Goal: Task Accomplishment & Management: Use online tool/utility

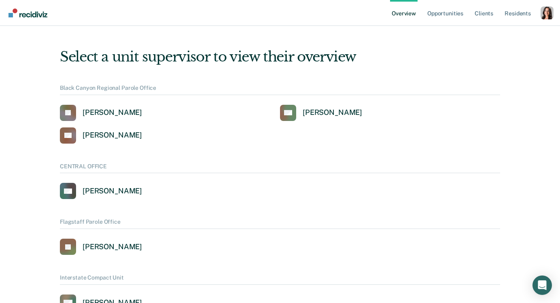
click at [550, 19] on div "Profile How it works Log Out" at bounding box center [547, 13] width 13 height 15
click at [549, 17] on div "Profile dropdown button" at bounding box center [547, 12] width 13 height 13
click at [489, 30] on link "Profile" at bounding box center [514, 32] width 65 height 7
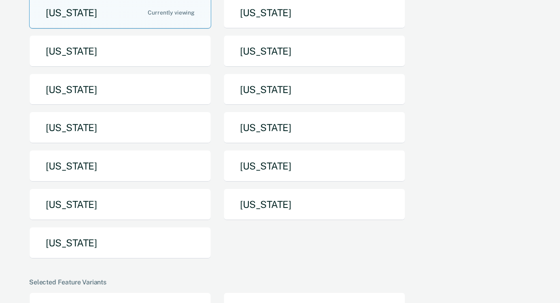
scroll to position [92, 0]
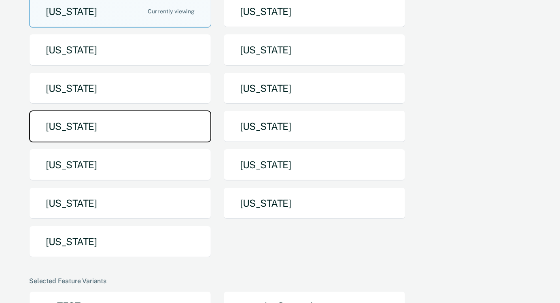
click at [144, 123] on button "[US_STATE]" at bounding box center [120, 126] width 182 height 32
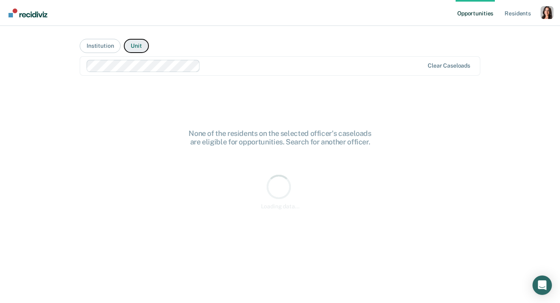
click at [133, 44] on button "Unit" at bounding box center [136, 46] width 25 height 14
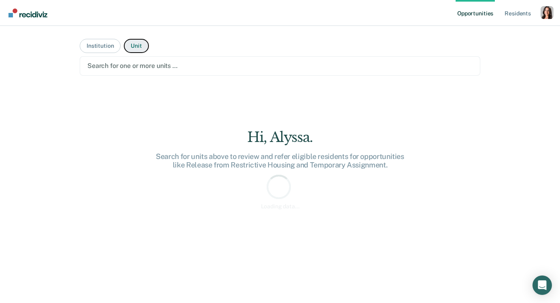
click at [133, 44] on button "Unit" at bounding box center [136, 46] width 25 height 14
click at [135, 64] on div at bounding box center [279, 65] width 385 height 9
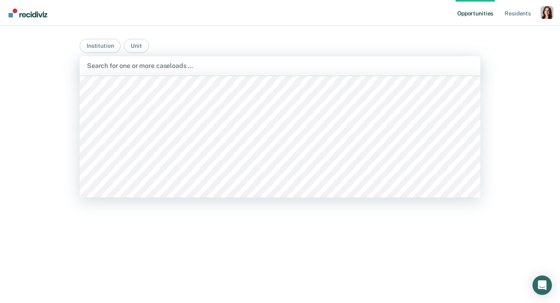
scroll to position [815, 0]
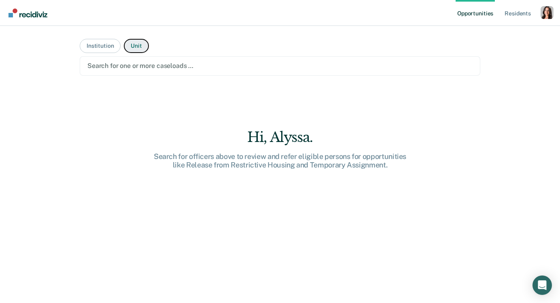
click at [136, 49] on button "Unit" at bounding box center [136, 46] width 25 height 14
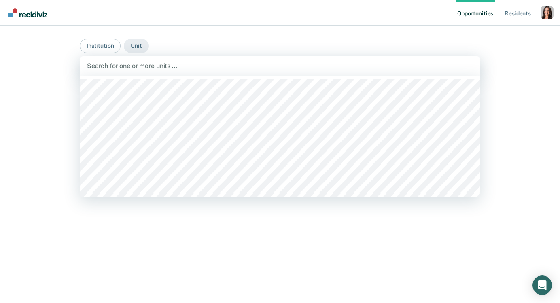
click at [145, 68] on div at bounding box center [280, 65] width 386 height 9
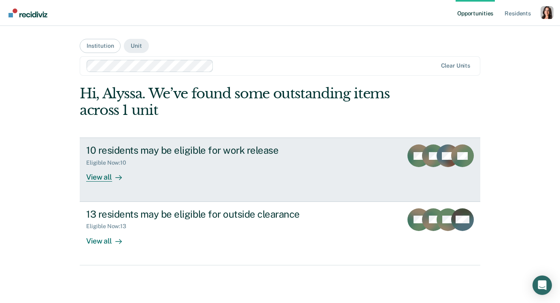
click at [120, 180] on icon at bounding box center [118, 177] width 6 height 6
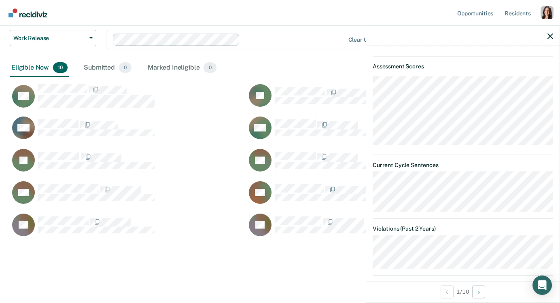
scroll to position [568, 0]
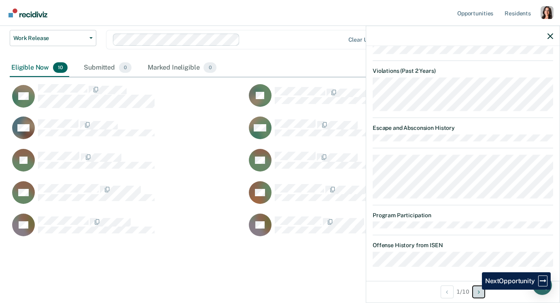
click at [476, 290] on button "Next Opportunity" at bounding box center [478, 291] width 13 height 13
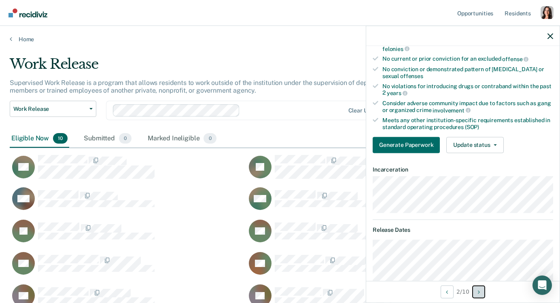
scroll to position [70, 0]
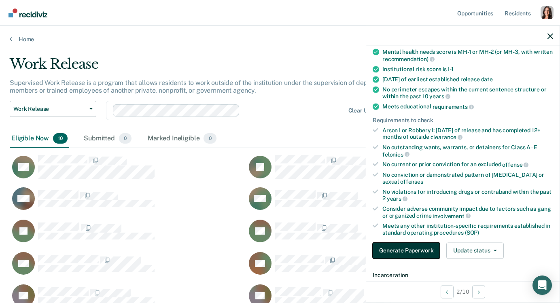
click at [407, 247] on button "Generate Paperwork" at bounding box center [406, 250] width 67 height 16
click at [422, 271] on dt "Incarceration" at bounding box center [463, 274] width 180 height 7
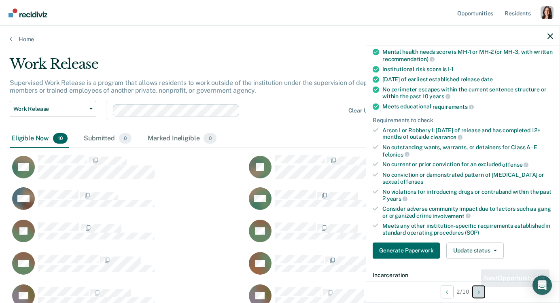
click at [476, 289] on button "Next Opportunity" at bounding box center [478, 291] width 13 height 13
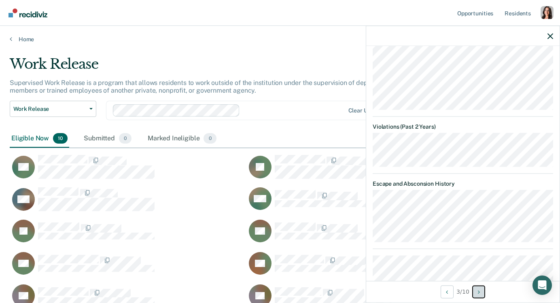
scroll to position [416, 0]
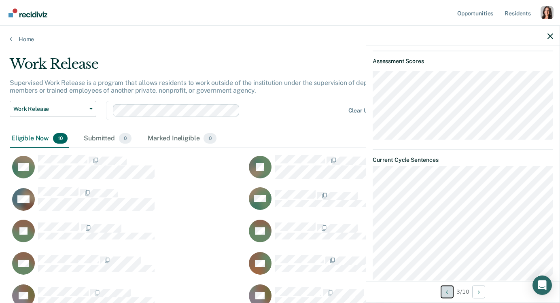
click at [447, 289] on button "Previous Opportunity" at bounding box center [447, 291] width 13 height 13
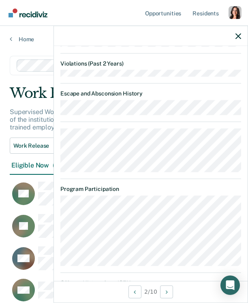
scroll to position [737, 0]
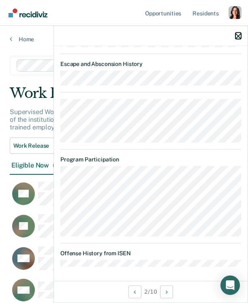
click at [239, 34] on icon "button" at bounding box center [238, 36] width 6 height 6
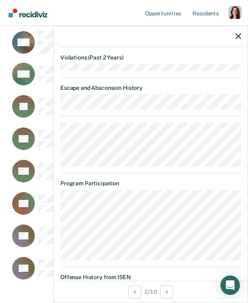
scroll to position [636, 0]
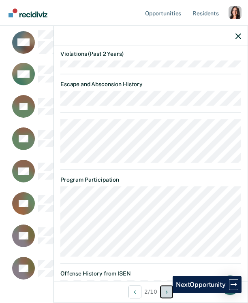
click at [166, 293] on icon "Next Opportunity" at bounding box center [166, 292] width 2 height 6
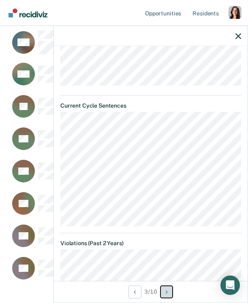
scroll to position [487, 0]
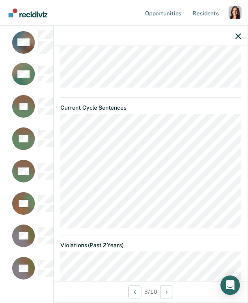
click at [172, 231] on article "RM Work Release Eligible Validated by data from MOCIS and OP-II Mental health n…" at bounding box center [150, 28] width 180 height 918
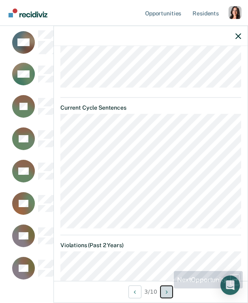
click at [167, 291] on icon "Next Opportunity" at bounding box center [166, 292] width 2 height 6
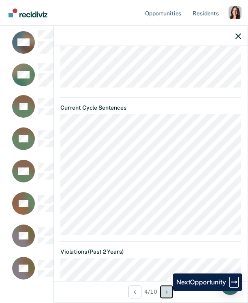
click at [167, 291] on icon "Next Opportunity" at bounding box center [166, 292] width 2 height 6
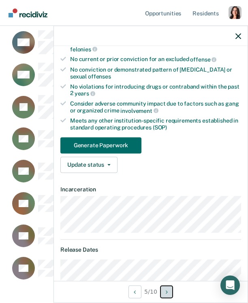
scroll to position [107, 0]
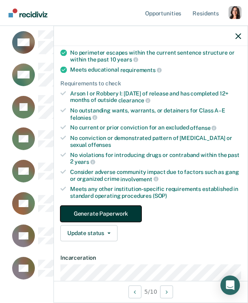
click at [78, 206] on button "Generate Paperwork" at bounding box center [100, 214] width 81 height 16
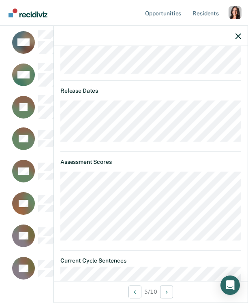
scroll to position [343, 0]
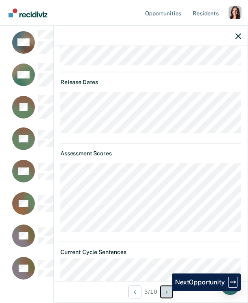
click at [165, 291] on button "Next Opportunity" at bounding box center [166, 291] width 13 height 13
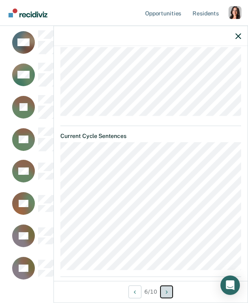
scroll to position [478, 0]
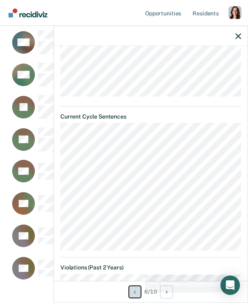
click at [134, 292] on icon "Previous Opportunity" at bounding box center [135, 292] width 2 height 6
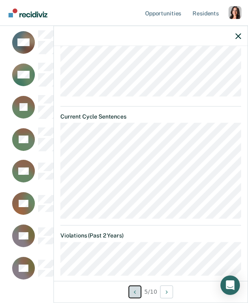
scroll to position [485, 0]
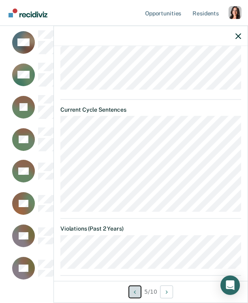
click at [135, 287] on button "Previous Opportunity" at bounding box center [134, 291] width 13 height 13
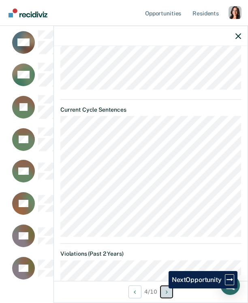
click at [161, 288] on button "Next Opportunity" at bounding box center [166, 291] width 13 height 13
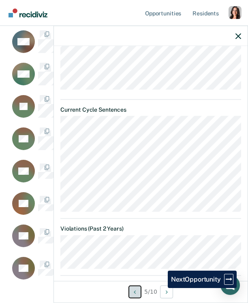
click at [129, 288] on button "Previous Opportunity" at bounding box center [134, 291] width 13 height 13
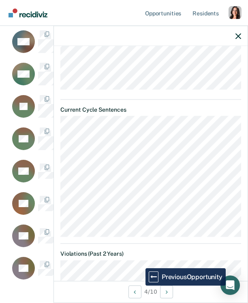
click at [173, 282] on div "4 / 10" at bounding box center [150, 291] width 193 height 21
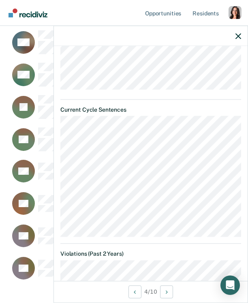
click at [173, 282] on div "4 / 10" at bounding box center [150, 291] width 193 height 21
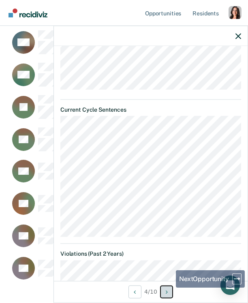
click at [170, 288] on button "Next Opportunity" at bounding box center [166, 291] width 13 height 13
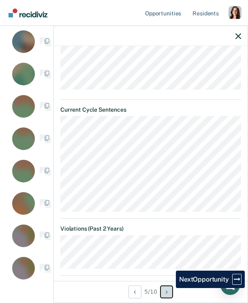
click at [170, 288] on button "Next Opportunity" at bounding box center [166, 291] width 13 height 13
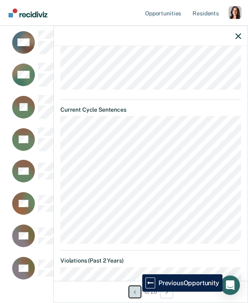
click at [136, 292] on button "Previous Opportunity" at bounding box center [134, 291] width 13 height 13
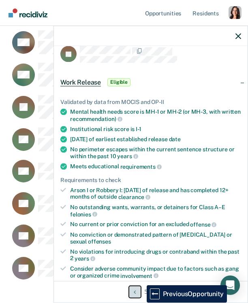
scroll to position [11, 0]
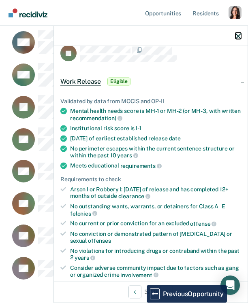
click at [238, 38] on icon "button" at bounding box center [238, 36] width 6 height 6
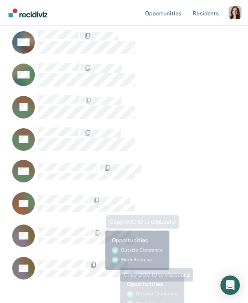
scroll to position [0, 0]
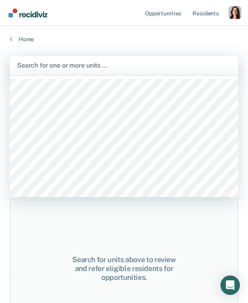
click at [119, 64] on div at bounding box center [124, 65] width 214 height 9
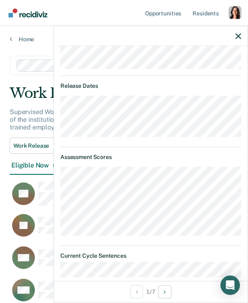
scroll to position [212, 0]
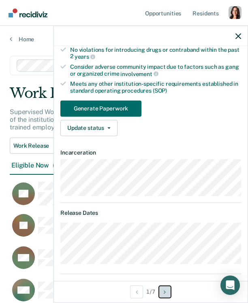
click at [167, 288] on button "Next Opportunity" at bounding box center [164, 291] width 13 height 13
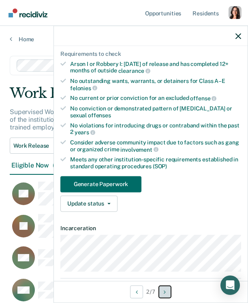
scroll to position [245, 0]
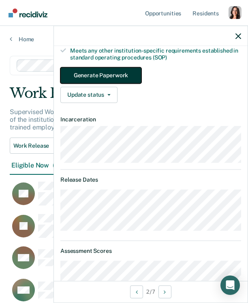
click at [100, 76] on button "Generate Paperwork" at bounding box center [100, 75] width 81 height 16
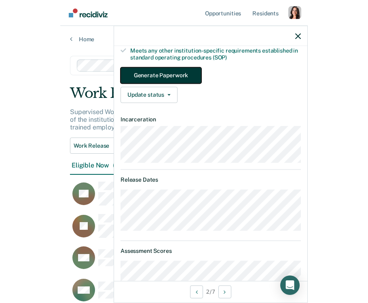
scroll to position [0, 0]
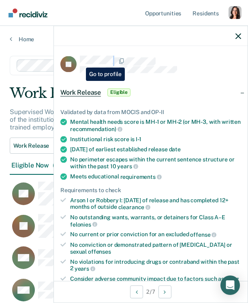
click at [80, 61] on div at bounding box center [160, 61] width 161 height 11
click at [234, 34] on div at bounding box center [150, 36] width 193 height 20
click at [237, 34] on icon "button" at bounding box center [238, 36] width 6 height 6
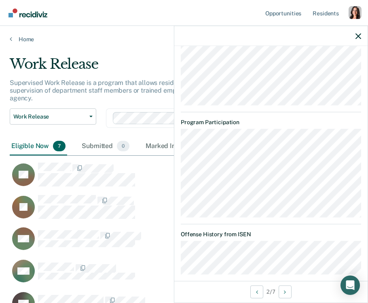
scroll to position [990, 0]
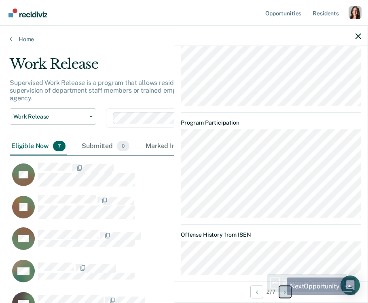
click at [284, 295] on button "Next Opportunity" at bounding box center [285, 291] width 13 height 13
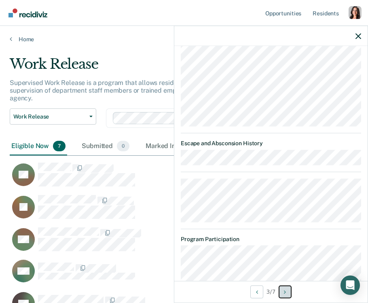
scroll to position [658, 0]
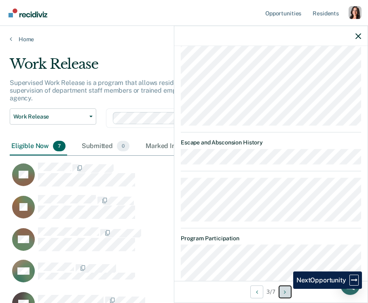
click at [287, 289] on button "Next Opportunity" at bounding box center [285, 291] width 13 height 13
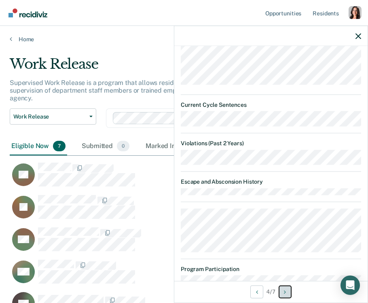
scroll to position [460, 0]
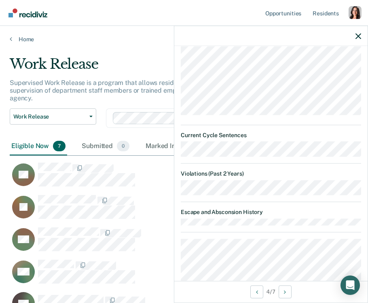
click at [149, 100] on div "Supervised Work Release is a program that allows residents to work outside of t…" at bounding box center [175, 94] width 331 height 30
click at [358, 34] on icon "button" at bounding box center [359, 36] width 6 height 6
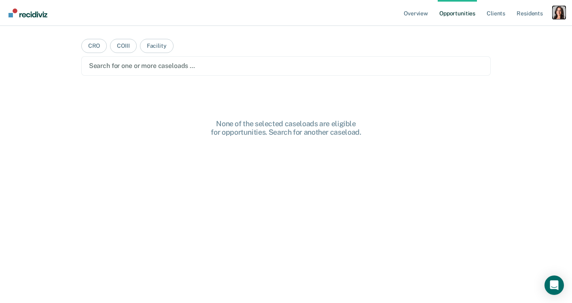
click at [559, 15] on div "Profile dropdown button" at bounding box center [559, 12] width 13 height 13
click at [504, 30] on link "Profile" at bounding box center [526, 33] width 65 height 7
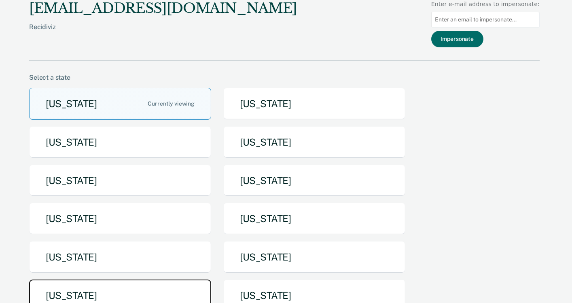
click at [100, 287] on button "[US_STATE]" at bounding box center [120, 296] width 182 height 32
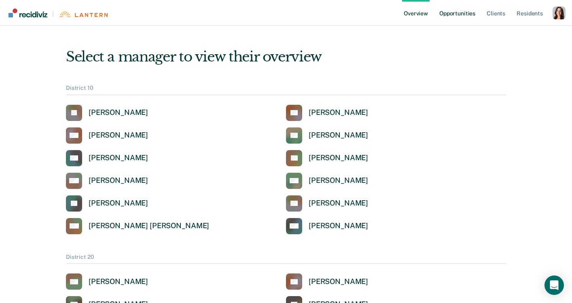
click at [465, 10] on link "Opportunities" at bounding box center [457, 13] width 39 height 26
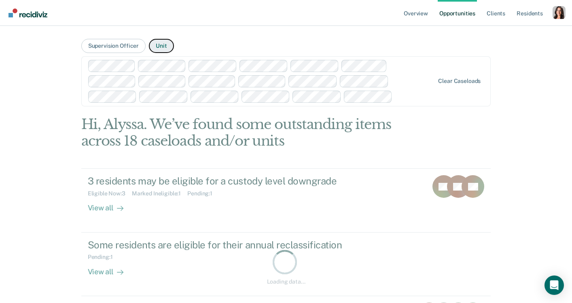
click at [168, 42] on button "Unit" at bounding box center [161, 46] width 25 height 14
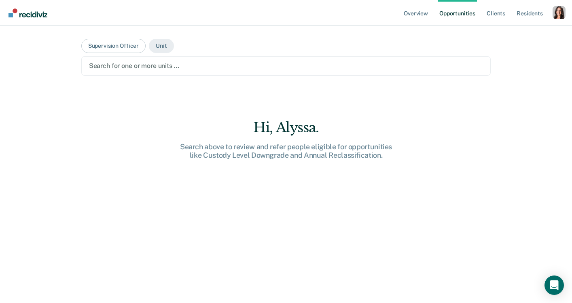
click at [167, 63] on div at bounding box center [286, 65] width 394 height 9
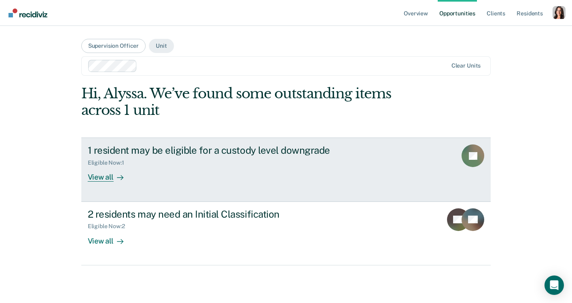
click at [106, 176] on div "View all" at bounding box center [110, 174] width 45 height 16
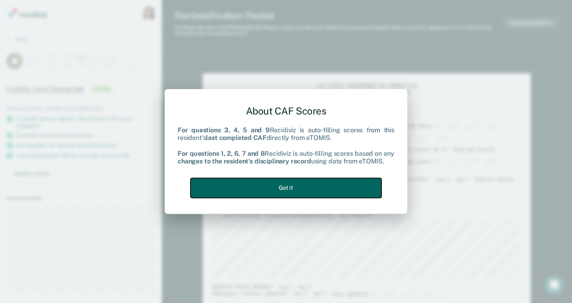
click at [302, 191] on button "Got it" at bounding box center [286, 188] width 191 height 20
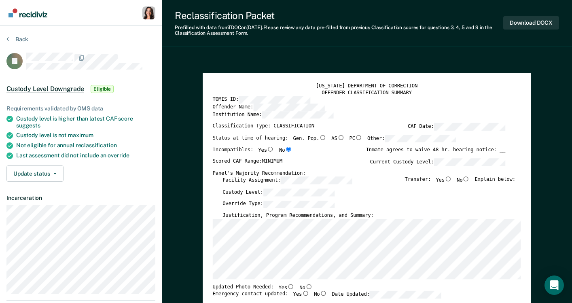
type textarea "x"
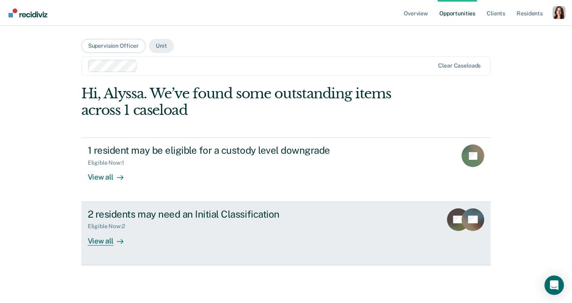
click at [96, 244] on div "View all" at bounding box center [110, 238] width 45 height 16
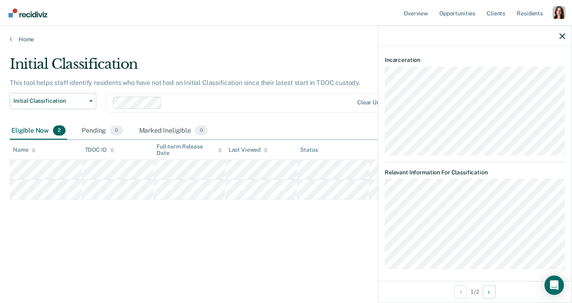
scroll to position [125, 0]
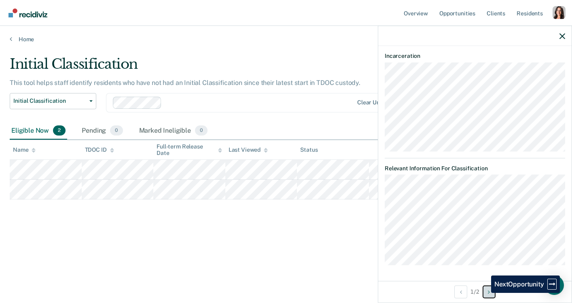
click at [485, 293] on button "Next Opportunity" at bounding box center [489, 291] width 13 height 13
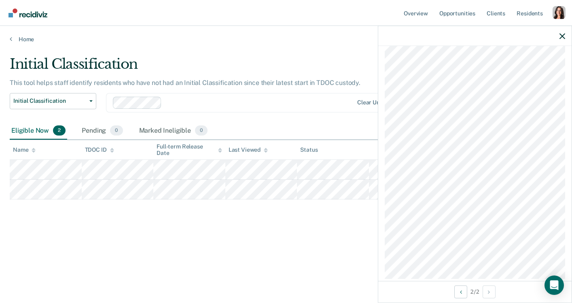
scroll to position [329, 0]
click at [343, 251] on div "Initial Classification This tool helps staff identify residents who have not ha…" at bounding box center [286, 162] width 553 height 212
click at [557, 39] on div at bounding box center [474, 36] width 193 height 20
click at [557, 32] on div at bounding box center [474, 36] width 193 height 20
click at [196, 100] on div at bounding box center [259, 102] width 188 height 9
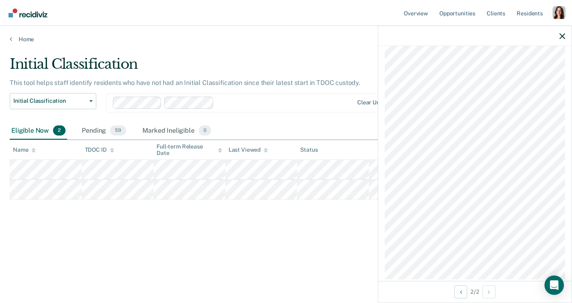
click at [228, 101] on div at bounding box center [285, 102] width 136 height 9
click at [204, 104] on div "Loading data..." at bounding box center [286, 149] width 553 height 187
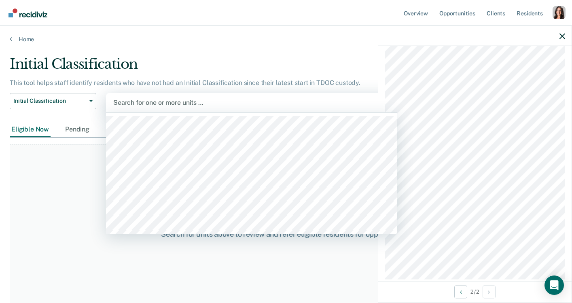
click at [153, 103] on div at bounding box center [251, 102] width 276 height 9
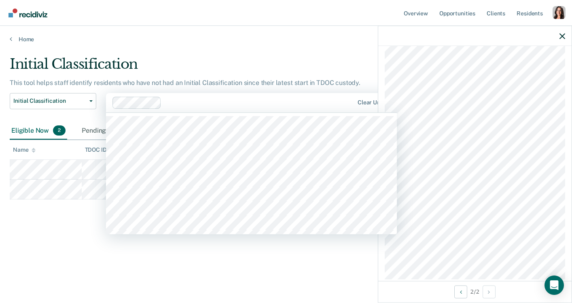
click at [174, 107] on div at bounding box center [233, 103] width 242 height 12
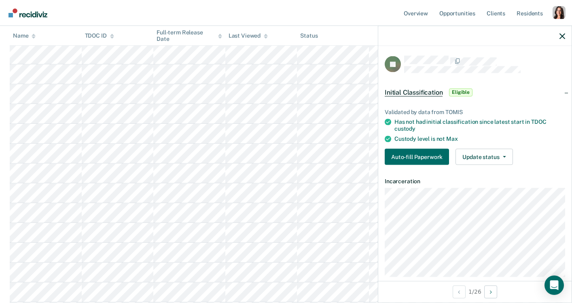
scroll to position [83, 0]
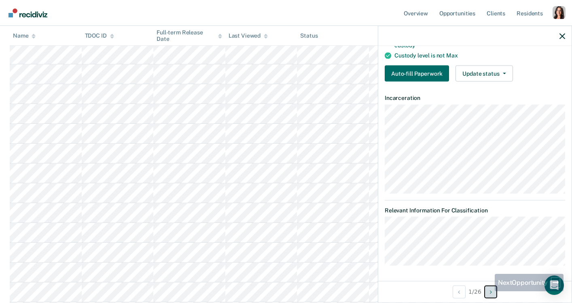
click at [489, 294] on button "Next Opportunity" at bounding box center [490, 291] width 13 height 13
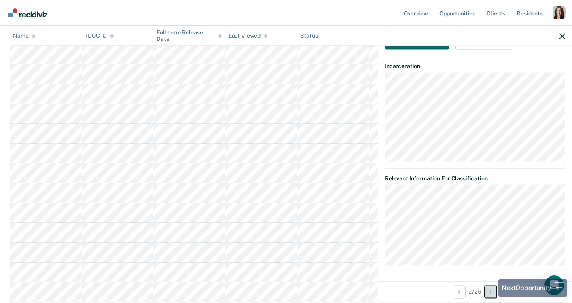
click at [491, 293] on icon "Next Opportunity" at bounding box center [491, 292] width 2 height 6
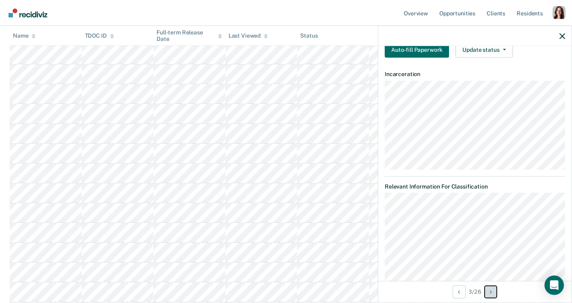
scroll to position [125, 0]
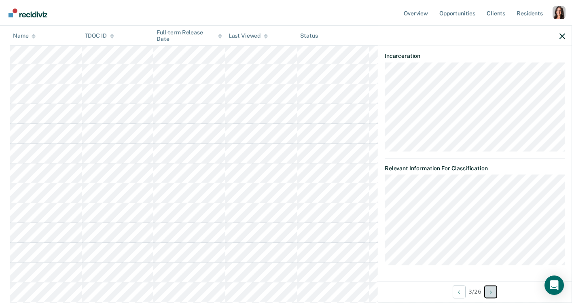
click at [492, 290] on icon "Next Opportunity" at bounding box center [491, 292] width 2 height 6
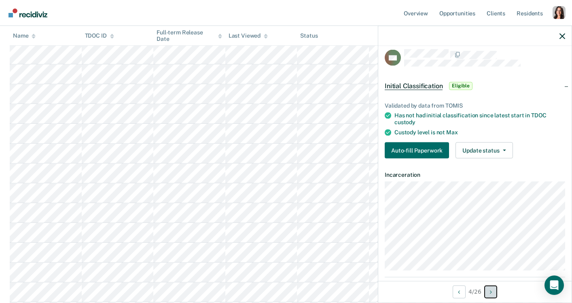
scroll to position [0, 0]
